Goal: Task Accomplishment & Management: Manage account settings

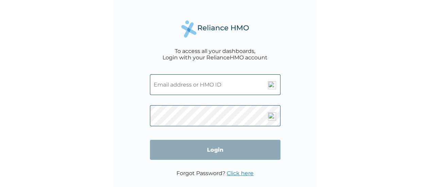
click at [224, 83] on input "text" at bounding box center [215, 85] width 131 height 21
type input "emekaamechi@gmail.com"
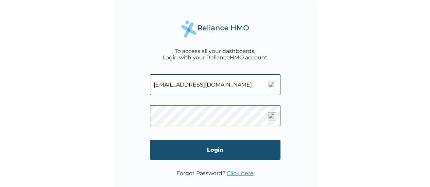
click at [216, 150] on input "Login" at bounding box center [215, 150] width 131 height 20
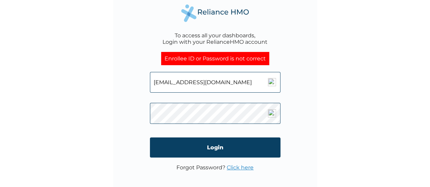
scroll to position [16, 0]
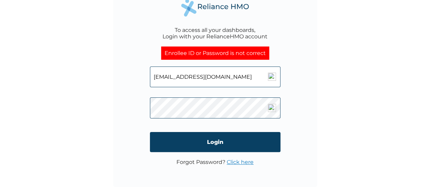
click at [244, 162] on link "Click here" at bounding box center [240, 162] width 27 height 6
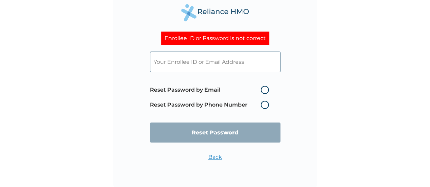
click at [264, 88] on label "Reset Password by Email" at bounding box center [211, 90] width 123 height 8
click at [262, 88] on input "Reset Password by Email" at bounding box center [256, 90] width 11 height 11
radio input "true"
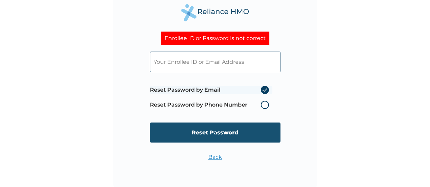
click at [210, 132] on input "Reset Password" at bounding box center [215, 133] width 131 height 20
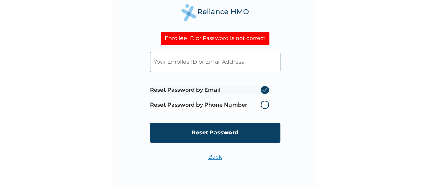
click at [181, 60] on input "text" at bounding box center [215, 62] width 131 height 21
type input "emekaamechi@gmail.com"
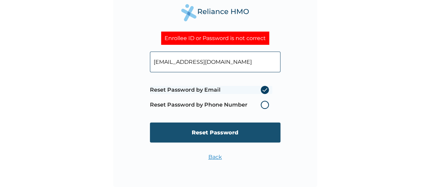
click at [224, 131] on input "Reset Password" at bounding box center [215, 133] width 131 height 20
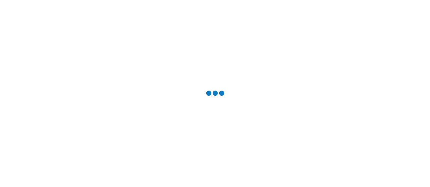
scroll to position [0, 0]
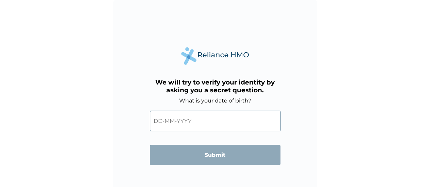
click at [162, 120] on input "text" at bounding box center [215, 121] width 131 height 21
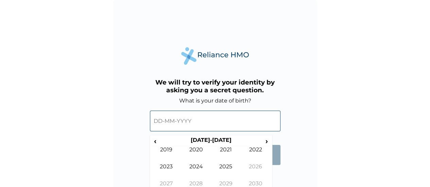
click at [160, 120] on input "text" at bounding box center [215, 121] width 131 height 21
click at [187, 121] on input "text" at bounding box center [215, 121] width 131 height 21
click at [201, 120] on input "text" at bounding box center [215, 121] width 131 height 21
click at [166, 121] on input "text" at bounding box center [215, 121] width 131 height 21
click at [156, 142] on span "‹" at bounding box center [155, 141] width 7 height 9
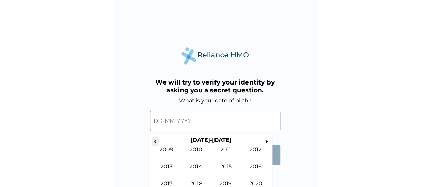
click at [156, 142] on span "‹" at bounding box center [155, 141] width 7 height 9
click at [157, 142] on span "‹" at bounding box center [155, 141] width 7 height 9
click at [158, 143] on span "‹" at bounding box center [155, 141] width 7 height 9
click at [229, 168] on td "1975" at bounding box center [226, 172] width 30 height 17
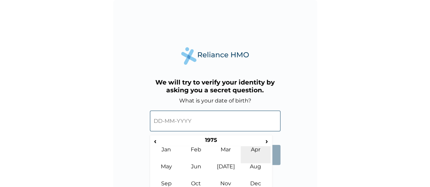
click at [258, 149] on td "Apr" at bounding box center [256, 155] width 30 height 17
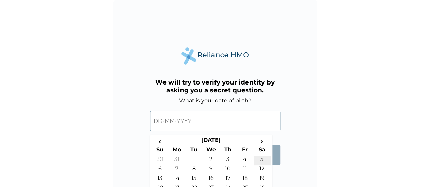
click at [261, 159] on td "5" at bounding box center [262, 161] width 17 height 10
type input "[DATE]"
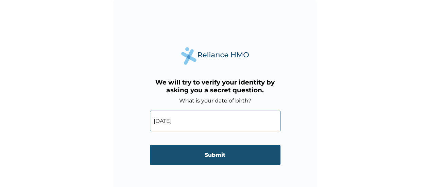
click at [213, 154] on input "Submit" at bounding box center [215, 155] width 131 height 20
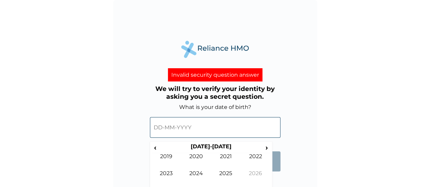
click at [181, 125] on input "text" at bounding box center [215, 127] width 131 height 21
click at [157, 148] on span "‹" at bounding box center [155, 148] width 7 height 9
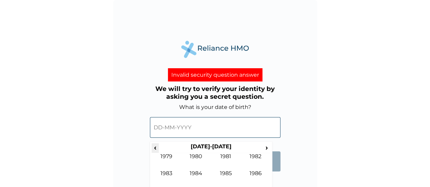
click at [157, 148] on span "‹" at bounding box center [155, 148] width 7 height 9
click at [228, 173] on td "1975" at bounding box center [226, 178] width 30 height 17
click at [258, 156] on td "Apr" at bounding box center [256, 161] width 30 height 17
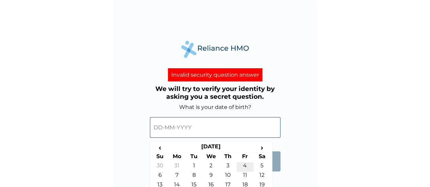
click at [245, 167] on td "4" at bounding box center [245, 168] width 17 height 10
type input "[DATE]"
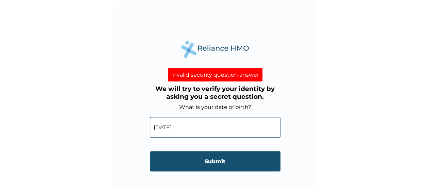
click at [211, 162] on input "Submit" at bounding box center [215, 162] width 131 height 20
